Goal: Task Accomplishment & Management: Complete application form

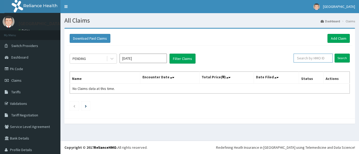
click at [300, 60] on input "text" at bounding box center [312, 58] width 39 height 9
paste input "DTL/10012/C"
type input "DTL/10012/C"
click at [338, 58] on input "Search" at bounding box center [341, 58] width 15 height 9
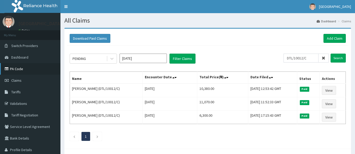
click at [20, 70] on link "PA Code" at bounding box center [30, 69] width 60 height 12
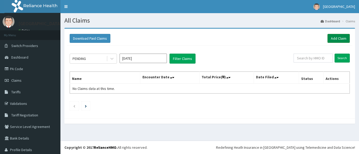
click at [337, 39] on link "Add Claim" at bounding box center [338, 38] width 22 height 9
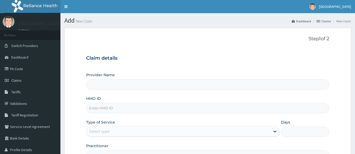
type input "Peter and Grace Medical centre"
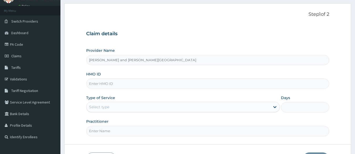
scroll to position [32, 0]
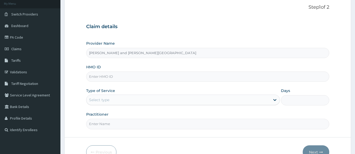
click at [109, 78] on input "HMO ID" at bounding box center [207, 76] width 243 height 10
paste input "DTL/10012/C"
type input "DTL/10012/C"
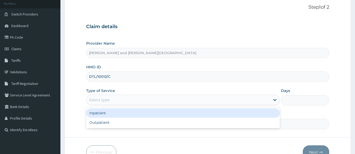
click at [96, 99] on div "Select type" at bounding box center [99, 99] width 20 height 5
click at [98, 116] on div "Inpatient" at bounding box center [182, 112] width 193 height 9
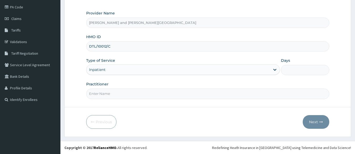
scroll to position [62, 0]
click at [298, 69] on input "Days" at bounding box center [305, 70] width 48 height 10
type input "2"
click at [101, 95] on input "Practitioner" at bounding box center [207, 93] width 243 height 10
click at [109, 93] on input "Practitioner" at bounding box center [207, 93] width 243 height 10
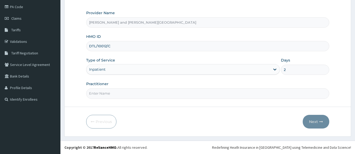
click at [103, 96] on input "Practitioner" at bounding box center [207, 93] width 243 height 10
click at [103, 92] on input "Practitioner" at bounding box center [207, 93] width 243 height 10
type input "DR BABATUNDE TIMILEYIN"
click at [309, 124] on button "Next" at bounding box center [315, 122] width 27 height 14
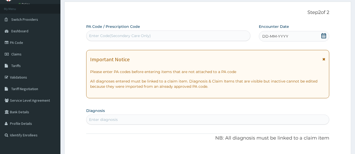
scroll to position [0, 0]
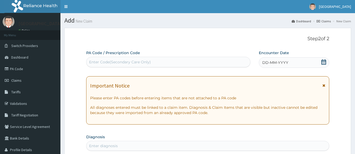
click at [118, 61] on div "Enter Code(Secondary Care Only)" at bounding box center [120, 61] width 62 height 5
paste input "PA/B4FB51"
type input "PA/B4FB51"
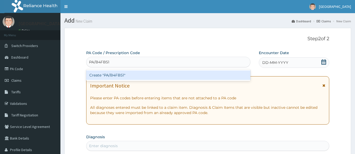
click at [106, 72] on div "Create "PA/B4FB51"" at bounding box center [168, 74] width 164 height 9
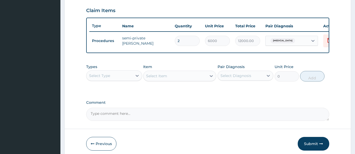
scroll to position [189, 0]
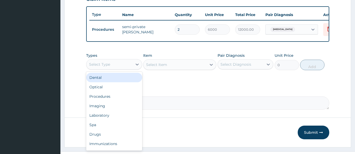
click at [108, 67] on div "Select Type" at bounding box center [99, 64] width 21 height 5
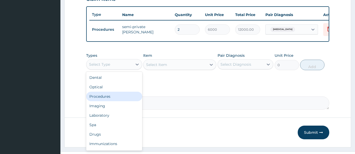
click at [103, 98] on div "Procedures" at bounding box center [114, 96] width 56 height 9
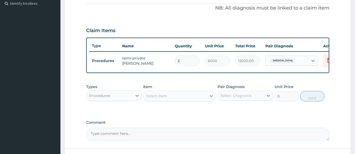
scroll to position [172, 0]
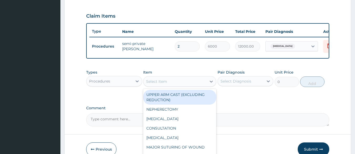
click at [164, 84] on div "Select Item" at bounding box center [156, 81] width 21 height 5
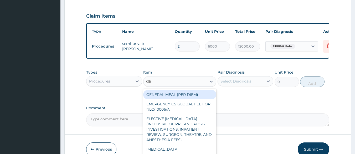
type input "G"
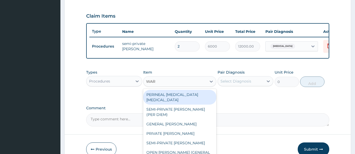
type input "WARD"
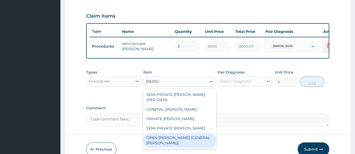
click at [167, 135] on div "OPEN WARD (GENERAL WARD)" at bounding box center [179, 140] width 73 height 15
type input "2000"
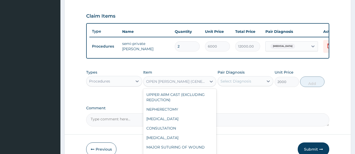
click at [169, 84] on div "OPEN WARD (GENERAL WARD)" at bounding box center [176, 81] width 61 height 5
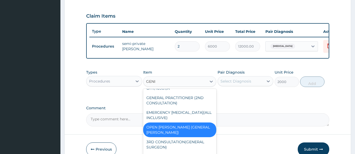
scroll to position [64, 0]
type input "G"
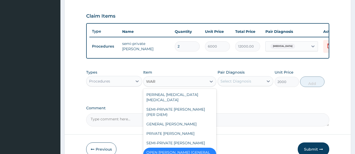
scroll to position [0, 0]
type input "WARD"
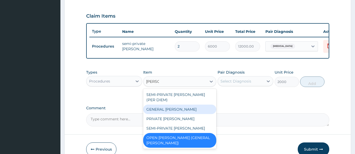
click at [164, 110] on div "GENERAL WARD" at bounding box center [179, 108] width 73 height 9
type input "3000"
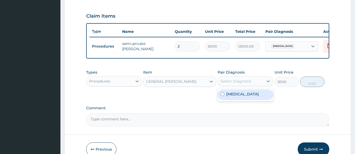
click at [239, 84] on div "Select Diagnosis" at bounding box center [235, 80] width 31 height 5
click at [222, 96] on input "checkbox" at bounding box center [222, 93] width 3 height 3
checkbox input "true"
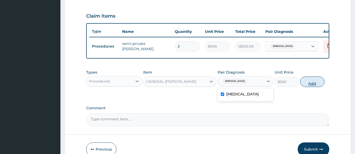
click at [313, 87] on button "Add" at bounding box center [312, 81] width 24 height 11
type input "0"
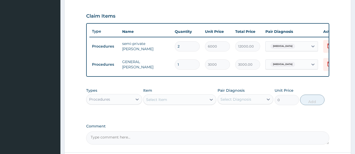
type input "0.00"
type input "2"
type input "6000.00"
type input "2"
click at [209, 83] on div "PA Code / Prescription Code PA/B4FB51 Encounter Date 12-10-2025 Important Notic…" at bounding box center [207, 11] width 243 height 266
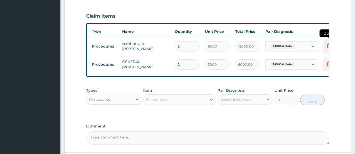
click at [327, 49] on icon at bounding box center [329, 46] width 12 height 13
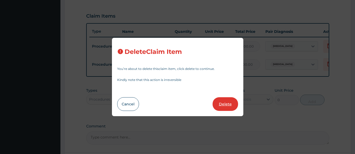
click at [225, 101] on button "Delete" at bounding box center [224, 104] width 25 height 14
type input "3000"
type input "6000.00"
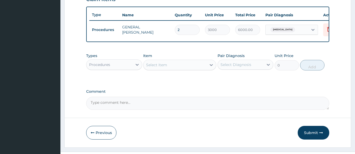
scroll to position [204, 0]
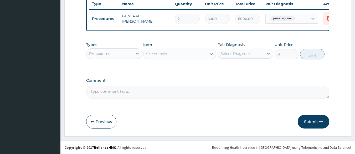
click at [121, 53] on div "Procedures" at bounding box center [109, 53] width 46 height 8
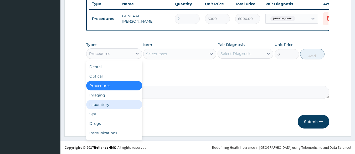
click at [106, 104] on div "Laboratory" at bounding box center [114, 104] width 56 height 9
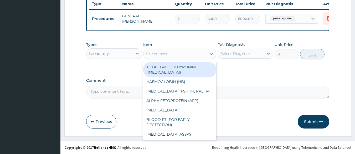
click at [165, 55] on div "Select Item" at bounding box center [156, 53] width 21 height 5
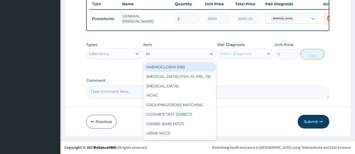
type input "MP"
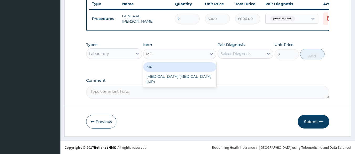
click at [163, 69] on div "MP" at bounding box center [179, 66] width 73 height 9
type input "1000"
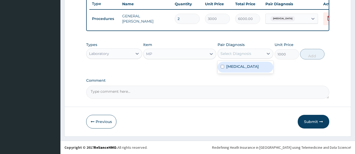
click at [227, 55] on div "Select Diagnosis" at bounding box center [235, 53] width 31 height 5
click at [222, 66] on input "checkbox" at bounding box center [222, 66] width 3 height 3
checkbox input "true"
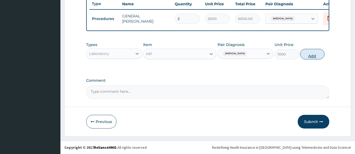
click at [316, 52] on button "Add" at bounding box center [312, 54] width 24 height 11
type input "0"
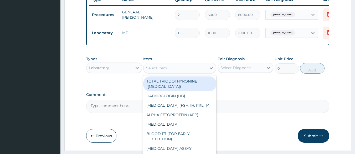
click at [169, 71] on div "Select Item" at bounding box center [174, 68] width 63 height 8
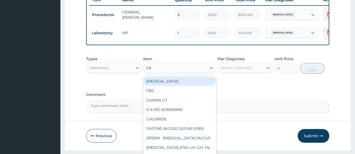
type input "FBC"
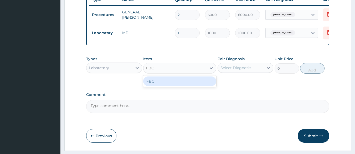
click at [168, 86] on div "FBC" at bounding box center [179, 80] width 73 height 9
type input "2000"
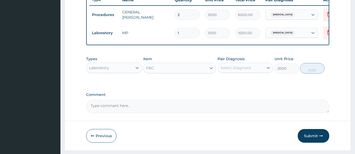
click at [248, 70] on div "Select Diagnosis" at bounding box center [235, 67] width 31 height 5
click at [221, 82] on input "checkbox" at bounding box center [222, 80] width 3 height 3
checkbox input "true"
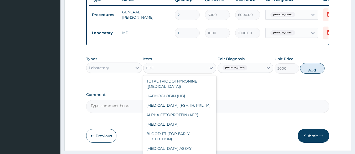
click at [154, 71] on div "FBC" at bounding box center [174, 68] width 63 height 8
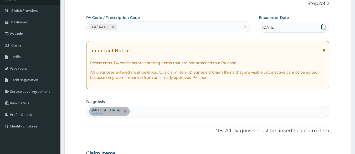
scroll to position [46, 0]
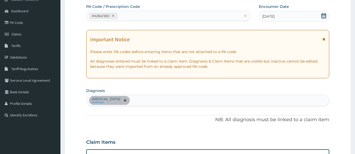
click at [149, 104] on div "Malaria, unspecified confirmed" at bounding box center [207, 100] width 243 height 11
type input "SEPSI"
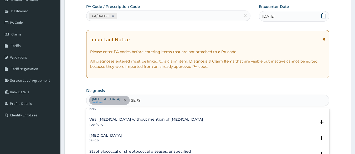
scroll to position [0, 0]
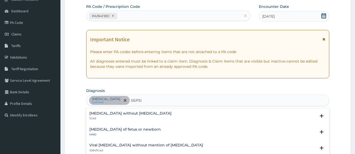
click at [114, 113] on h4 "Sepsis without septic shock" at bounding box center [130, 113] width 82 height 4
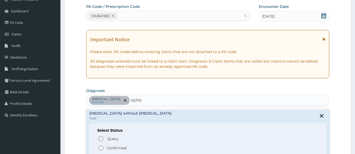
click at [97, 147] on div "Query Query covers suspected (?), Keep in view (kiv), Ruled out (r/o) Confirmed" at bounding box center [207, 143] width 221 height 16
click at [101, 146] on icon "status option filled" at bounding box center [101, 148] width 6 height 6
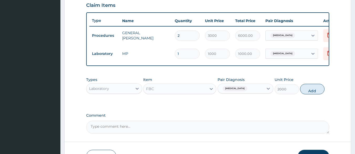
scroll to position [172, 0]
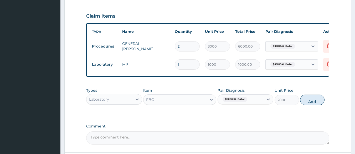
click at [160, 104] on div "FBC" at bounding box center [174, 99] width 63 height 8
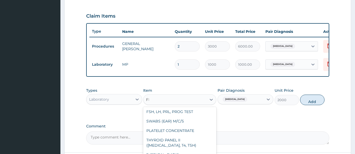
scroll to position [0, 0]
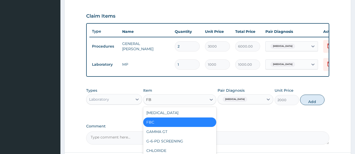
type input "FBC"
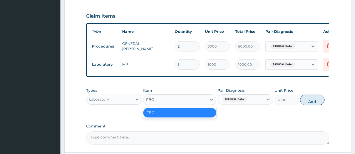
drag, startPoint x: 160, startPoint y: 117, endPoint x: 172, endPoint y: 116, distance: 12.1
click at [160, 117] on div "FBC" at bounding box center [179, 112] width 73 height 9
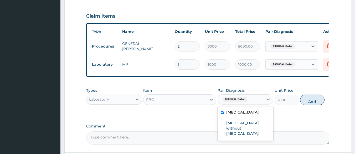
click at [241, 103] on div "Malaria, unspecified" at bounding box center [234, 99] width 28 height 7
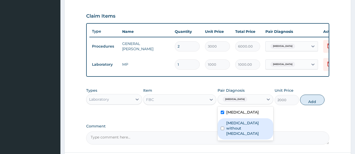
click at [221, 130] on input "checkbox" at bounding box center [222, 128] width 3 height 3
checkbox input "true"
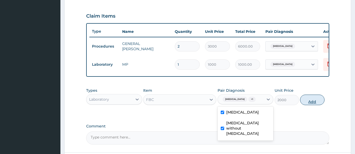
click at [314, 105] on button "Add" at bounding box center [312, 100] width 24 height 11
type input "0"
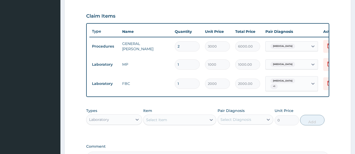
scroll to position [235, 0]
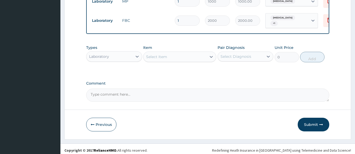
click at [103, 59] on div "Laboratory" at bounding box center [99, 56] width 20 height 5
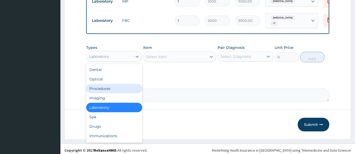
scroll to position [18, 0]
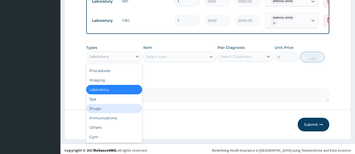
click at [94, 112] on div "Drugs" at bounding box center [114, 108] width 56 height 9
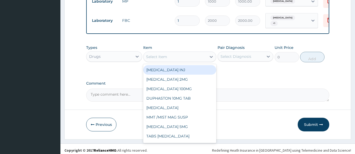
click at [160, 61] on div "Select Item" at bounding box center [174, 57] width 63 height 8
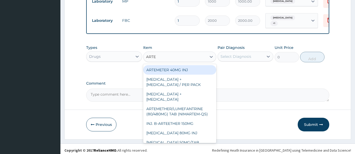
type input "ARTES"
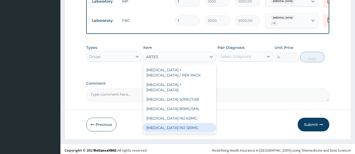
click at [179, 127] on div "ARTESUNATE INJ 120MG" at bounding box center [179, 127] width 73 height 9
type input "1500"
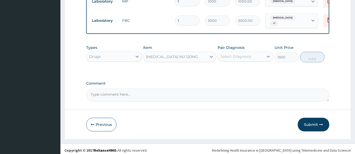
click at [241, 59] on div "Select Diagnosis" at bounding box center [235, 56] width 31 height 5
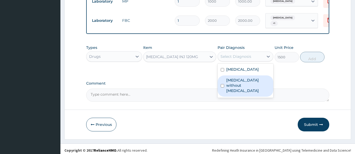
click at [221, 87] on input "checkbox" at bounding box center [222, 85] width 3 height 3
checkbox input "true"
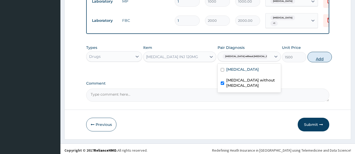
click at [307, 62] on button "Add" at bounding box center [319, 57] width 24 height 11
type input "0"
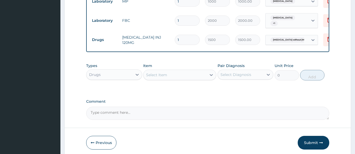
type input "0.00"
type input "3"
type input "4500.00"
type input "3"
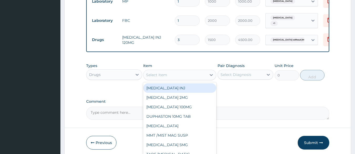
click at [155, 79] on div "Select Item" at bounding box center [174, 75] width 63 height 8
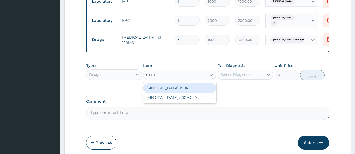
type input "CEFTR"
click at [177, 93] on div "CEFTRIAXONE 1G INJ" at bounding box center [179, 87] width 73 height 9
type input "1500"
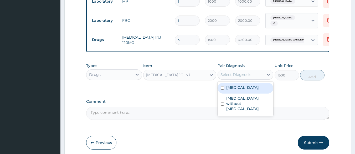
click at [232, 76] on div "Select Diagnosis" at bounding box center [235, 74] width 31 height 5
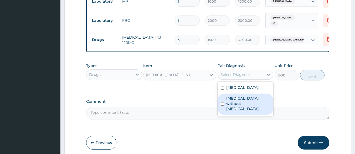
click at [223, 106] on input "checkbox" at bounding box center [222, 103] width 3 height 3
checkbox input "true"
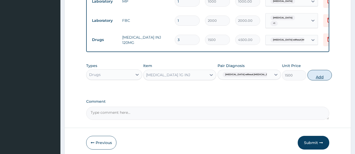
click at [311, 80] on button "Add" at bounding box center [319, 75] width 24 height 11
type input "0"
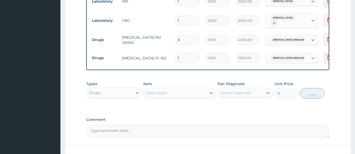
type input "0.00"
type input "4"
type input "6000.00"
type input "4"
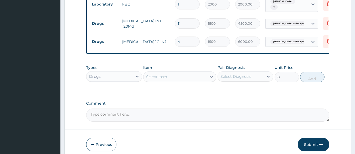
scroll to position [267, 0]
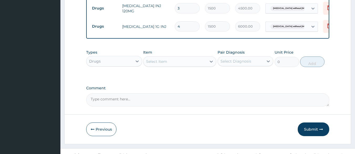
click at [170, 66] on div "Select Item" at bounding box center [174, 61] width 63 height 8
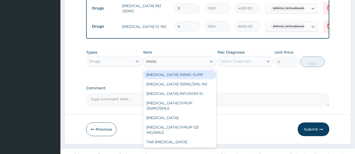
type input "PARAC"
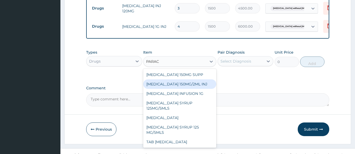
click at [179, 86] on div "PARACETAMOL 150MG/2ML INJ" at bounding box center [179, 83] width 73 height 9
type input "100"
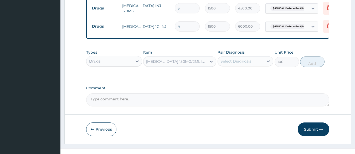
click at [236, 65] on div "Select Diagnosis" at bounding box center [241, 61] width 46 height 8
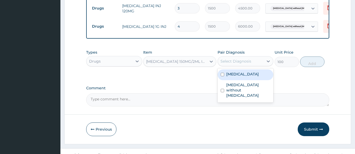
click at [220, 77] on div "Malaria, unspecified" at bounding box center [245, 74] width 56 height 11
checkbox input "true"
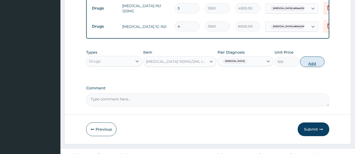
click at [309, 65] on button "Add" at bounding box center [312, 61] width 24 height 11
type input "0"
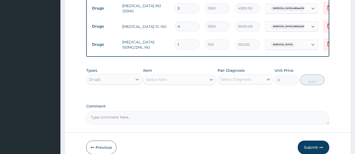
type input "0.00"
type input "6"
type input "600.00"
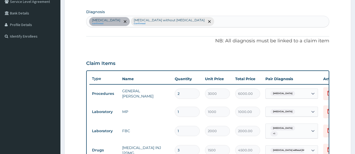
scroll to position [78, 0]
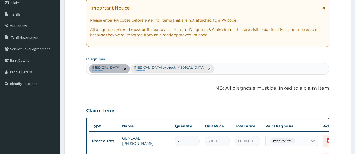
type input "6"
click at [209, 70] on div "Malaria, unspecified confirmed Sepsis without septic shock Confirmed" at bounding box center [207, 68] width 243 height 11
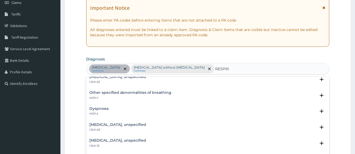
scroll to position [0, 0]
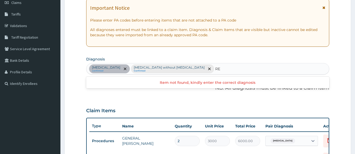
type input "R"
type input "T"
type input "R"
type input "T"
type input "R"
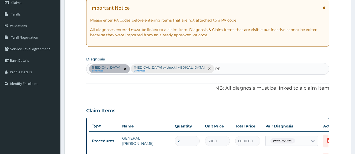
type input "RES"
click at [202, 68] on div "Malaria, unspecified confirmed Sepsis without septic shock Confirmed" at bounding box center [207, 68] width 243 height 11
type input "R"
type input "T"
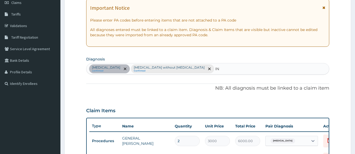
type input "I"
type input "a"
type input "res"
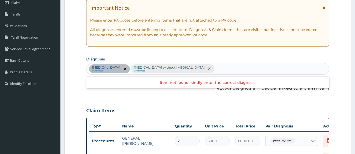
click at [200, 69] on div "Malaria, unspecified confirmed Sepsis without septic shock Confirmed" at bounding box center [207, 68] width 243 height 11
type input "r"
type input "i"
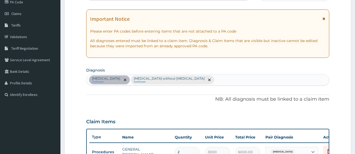
scroll to position [78, 0]
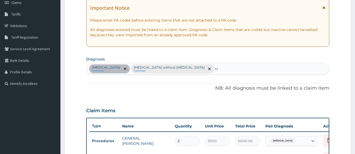
type input "t"
type input "i"
type input "r"
type input "b"
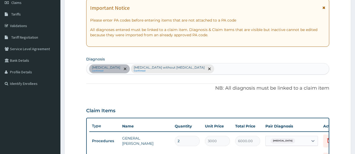
type input "c"
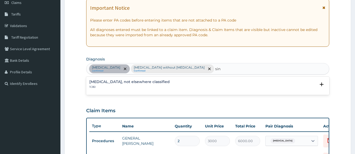
type input "sinu"
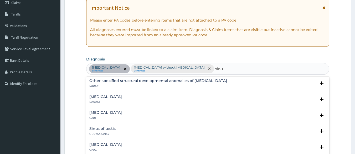
scroll to position [63, 0]
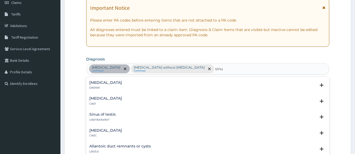
click at [98, 97] on h4 "Acute sinusitis" at bounding box center [105, 98] width 33 height 4
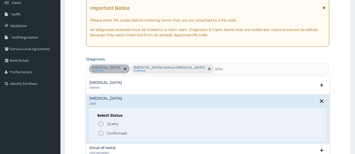
click at [103, 134] on circle "status option filled" at bounding box center [100, 133] width 5 height 5
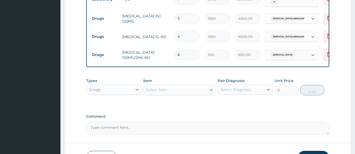
scroll to position [267, 0]
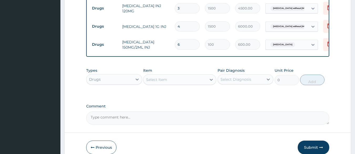
click at [167, 84] on div "Select Item" at bounding box center [174, 79] width 63 height 8
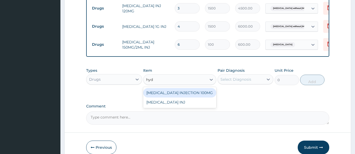
type input "hydr"
click at [190, 97] on div "HYDROCORT INJECTION 100MG" at bounding box center [179, 92] width 73 height 9
type input "500"
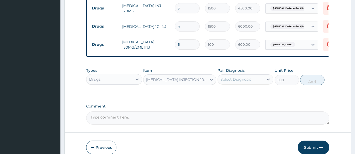
click at [244, 82] on div "Select Diagnosis" at bounding box center [235, 79] width 31 height 5
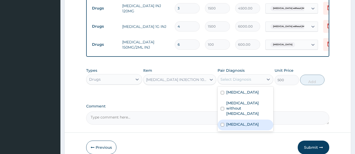
click at [221, 123] on input "checkbox" at bounding box center [222, 124] width 3 height 3
checkbox input "true"
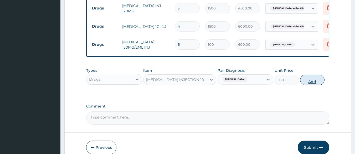
click at [313, 85] on button "Add" at bounding box center [312, 80] width 24 height 11
type input "0"
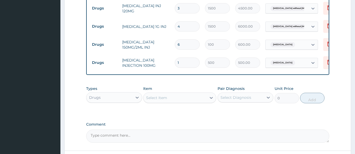
click at [106, 102] on div "Drugs" at bounding box center [109, 97] width 46 height 8
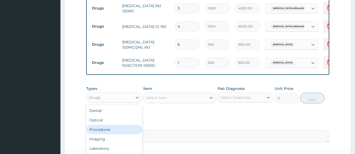
click at [107, 133] on div "Procedures" at bounding box center [114, 129] width 56 height 9
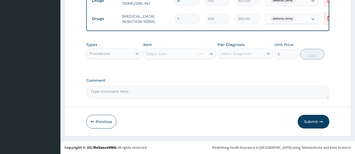
scroll to position [314, 0]
click at [174, 57] on div "Select Item" at bounding box center [179, 54] width 73 height 11
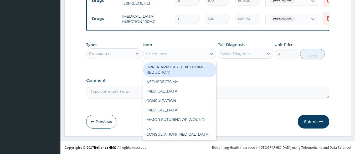
click at [164, 54] on div "Select Item" at bounding box center [156, 53] width 21 height 5
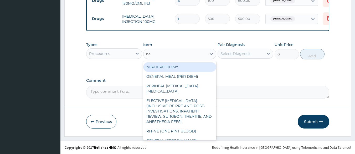
type input "neb"
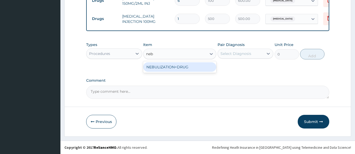
click at [163, 67] on div "NEBULIZATION+DRUG" at bounding box center [179, 66] width 73 height 9
type input "4480"
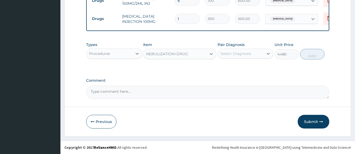
click at [246, 51] on div "Select Diagnosis" at bounding box center [235, 53] width 31 height 5
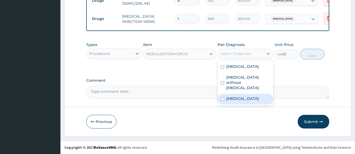
click at [223, 97] on input "checkbox" at bounding box center [222, 98] width 3 height 3
checkbox input "true"
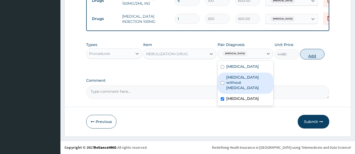
click at [308, 54] on button "Add" at bounding box center [312, 54] width 24 height 11
type input "0"
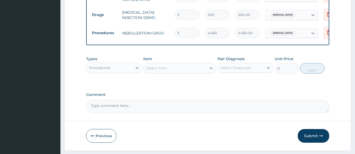
click at [113, 72] on div "Procedures" at bounding box center [109, 68] width 46 height 8
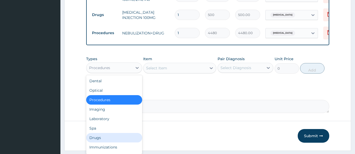
click at [97, 142] on div "Drugs" at bounding box center [114, 137] width 56 height 9
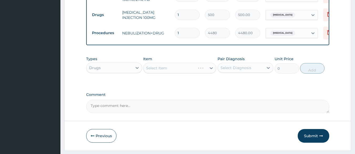
click at [167, 73] on div "Select Item" at bounding box center [179, 68] width 73 height 11
click at [166, 71] on div "Select Item" at bounding box center [156, 67] width 21 height 5
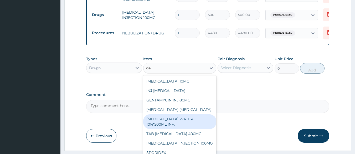
type input "d"
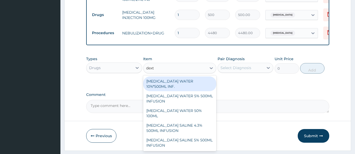
type input "dextr"
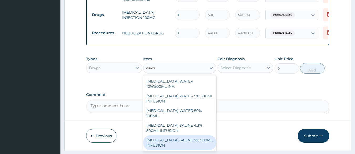
click at [163, 135] on div "DEXTROSE SALINE 5% 500ML INFUSION" at bounding box center [179, 142] width 73 height 15
type input "1000"
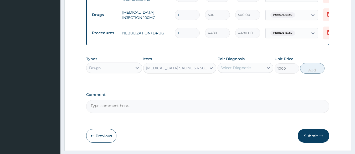
click at [232, 70] on div "Select Diagnosis" at bounding box center [235, 67] width 31 height 5
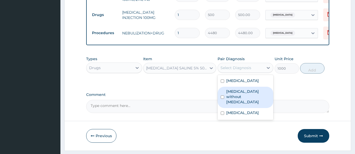
click at [223, 99] on input "checkbox" at bounding box center [222, 96] width 3 height 3
checkbox input "true"
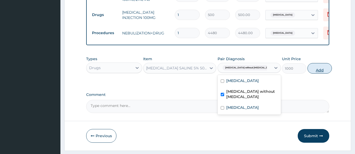
click at [309, 74] on button "Add" at bounding box center [319, 68] width 24 height 11
type input "0"
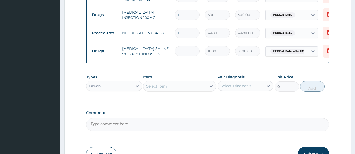
type input "0.00"
type input "3"
type input "3000.00"
type input "3"
click at [175, 90] on div "Select Item" at bounding box center [174, 86] width 63 height 8
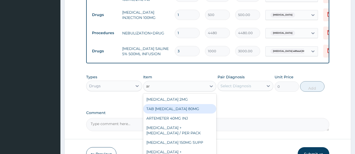
type input "a"
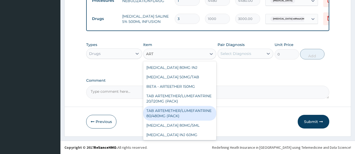
scroll to position [95, 0]
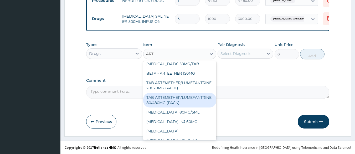
type input "ART"
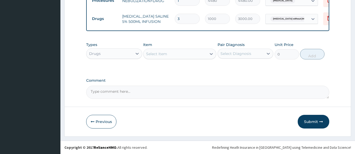
click at [156, 56] on div "Select Item" at bounding box center [174, 54] width 63 height 8
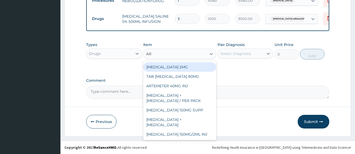
type input "ART"
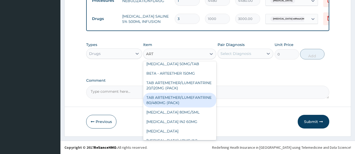
click at [172, 107] on div "TAB ARTEMETHER/LUMEFANTRINE 80/480MG (PACK)" at bounding box center [179, 100] width 73 height 15
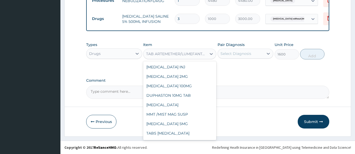
click at [180, 55] on div "TAB ARTEMETHER/LUMEFANTRINE 80/480MG (PACK)" at bounding box center [176, 53] width 61 height 5
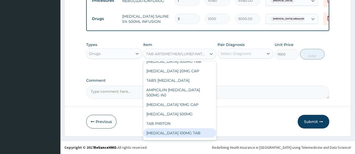
scroll to position [2576, 0]
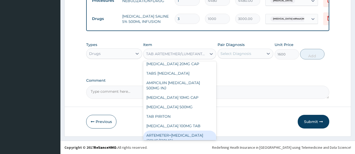
click at [172, 130] on div "ARTEMETER+LUMEFANTRINE (20MG/120MG)" at bounding box center [179, 137] width 73 height 15
type input "1100"
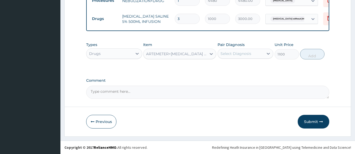
click at [244, 52] on div "Select Diagnosis" at bounding box center [235, 53] width 31 height 5
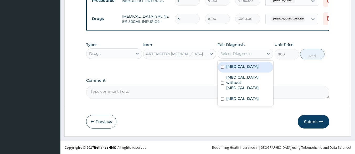
click at [221, 66] on input "checkbox" at bounding box center [222, 66] width 3 height 3
checkbox input "true"
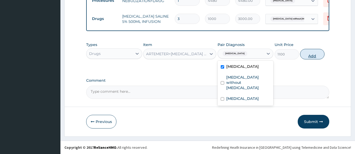
click at [307, 56] on button "Add" at bounding box center [312, 54] width 24 height 11
type input "0"
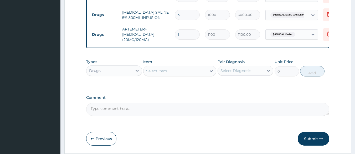
click at [173, 72] on div "Select Item" at bounding box center [174, 71] width 63 height 8
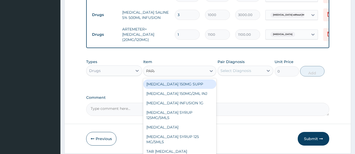
type input "PARAC"
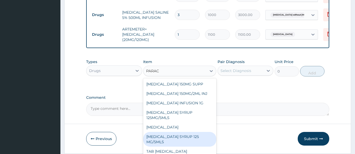
click at [176, 134] on div "PARACETAMOL SYRUP 125 MG/5MLS" at bounding box center [179, 139] width 73 height 15
type input "300"
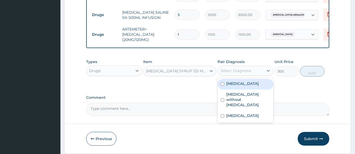
click at [232, 72] on div "Select Diagnosis" at bounding box center [235, 70] width 31 height 5
click at [222, 86] on input "checkbox" at bounding box center [222, 83] width 3 height 3
checkbox input "true"
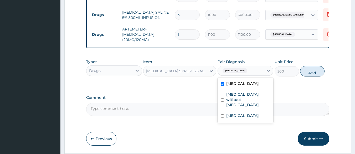
click at [317, 74] on button "Add" at bounding box center [312, 71] width 24 height 11
type input "0"
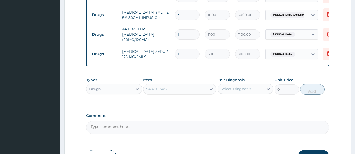
click at [172, 91] on div "Select Item" at bounding box center [174, 89] width 63 height 8
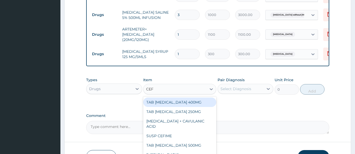
type input "CEFI"
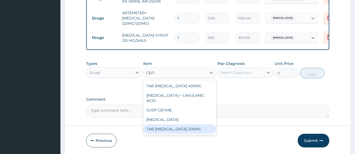
scroll to position [382, 0]
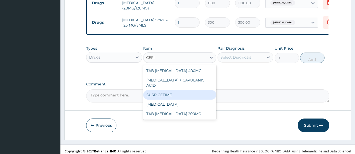
click at [167, 91] on div "SUSP CEFIME" at bounding box center [179, 94] width 73 height 9
type input "3500"
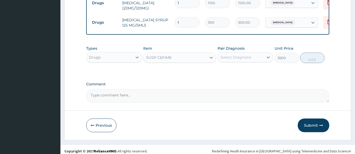
click at [241, 58] on div "Select Diagnosis" at bounding box center [235, 57] width 31 height 5
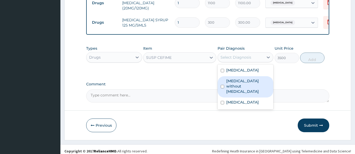
click at [226, 86] on label "Sepsis without septic shock" at bounding box center [248, 86] width 44 height 16
checkbox input "true"
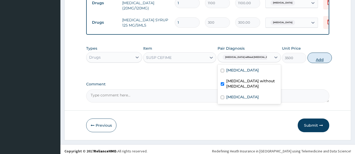
click at [309, 57] on button "Add" at bounding box center [319, 58] width 24 height 11
type input "0"
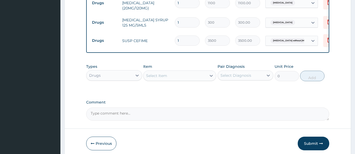
click at [167, 78] on div "Select Item" at bounding box center [174, 75] width 63 height 8
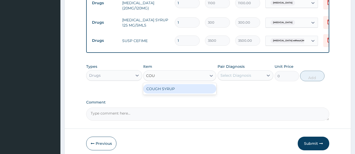
type input "COUGH"
click at [166, 90] on div "COUGH SYRUP" at bounding box center [179, 88] width 73 height 9
type input "700"
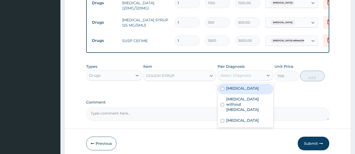
click at [227, 74] on div "Select Diagnosis" at bounding box center [235, 75] width 31 height 5
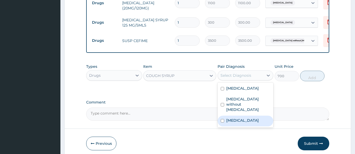
click at [221, 119] on input "checkbox" at bounding box center [222, 120] width 3 height 3
checkbox input "true"
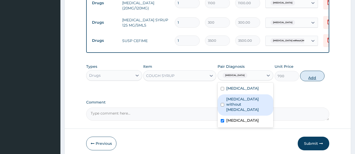
click at [313, 81] on button "Add" at bounding box center [312, 76] width 24 height 11
type input "0"
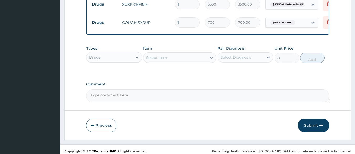
scroll to position [423, 0]
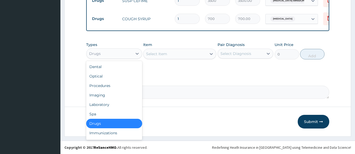
click at [115, 56] on div "Drugs" at bounding box center [109, 53] width 46 height 8
click at [102, 86] on div "Procedures" at bounding box center [114, 85] width 56 height 9
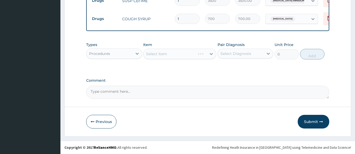
click at [170, 56] on div "Select Item" at bounding box center [179, 54] width 73 height 11
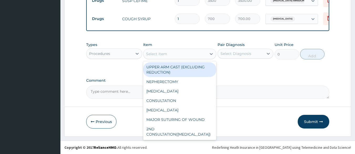
click at [160, 58] on div "Select Item" at bounding box center [174, 54] width 63 height 8
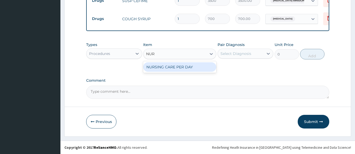
type input "NURS"
click at [166, 70] on div "NURSING CARE PER DAY" at bounding box center [179, 66] width 73 height 9
type input "1000"
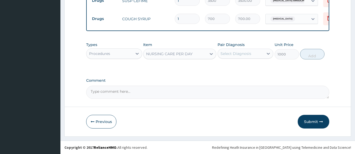
click at [234, 50] on div "Select Diagnosis" at bounding box center [241, 53] width 46 height 8
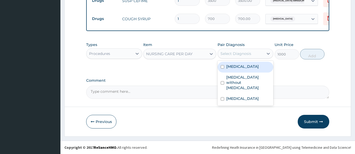
click at [222, 67] on input "checkbox" at bounding box center [222, 66] width 3 height 3
checkbox input "true"
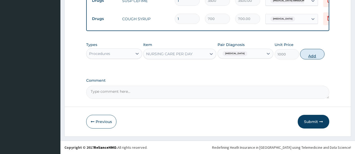
click at [317, 54] on button "Add" at bounding box center [312, 54] width 24 height 11
type input "0"
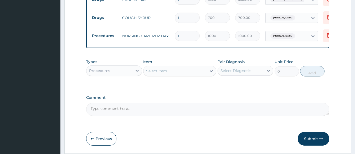
type input "0.00"
type input "2"
type input "2000.00"
type input "2"
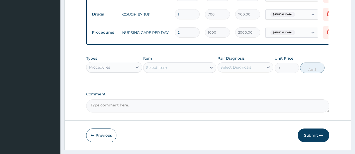
scroll to position [441, 0]
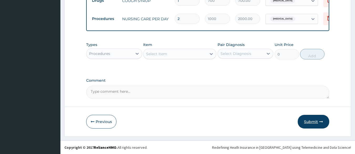
click at [316, 123] on button "Submit" at bounding box center [313, 122] width 32 height 14
